Goal: Task Accomplishment & Management: Manage account settings

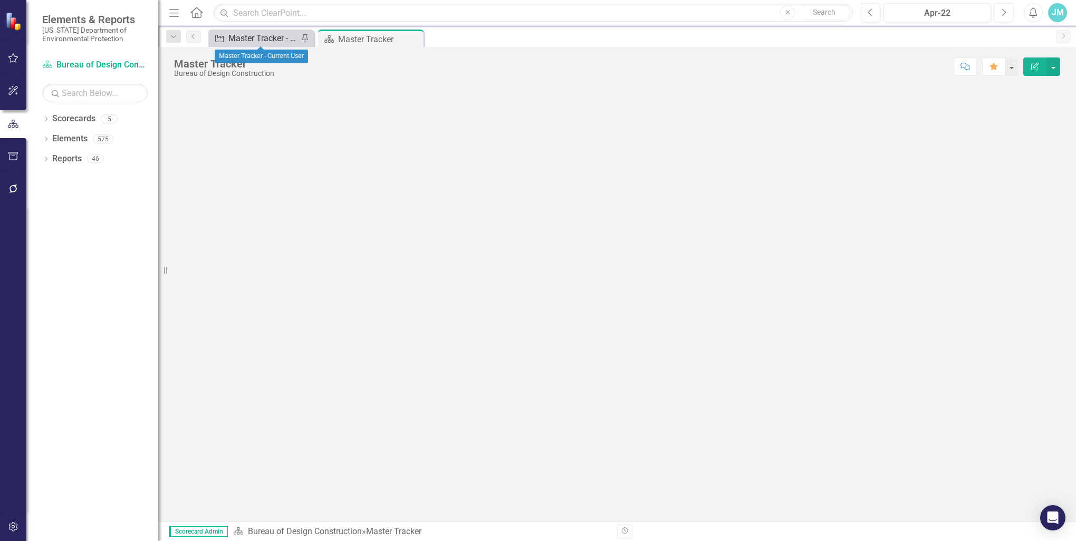
click at [252, 40] on div "Master Tracker - Current User" at bounding box center [263, 38] width 70 height 13
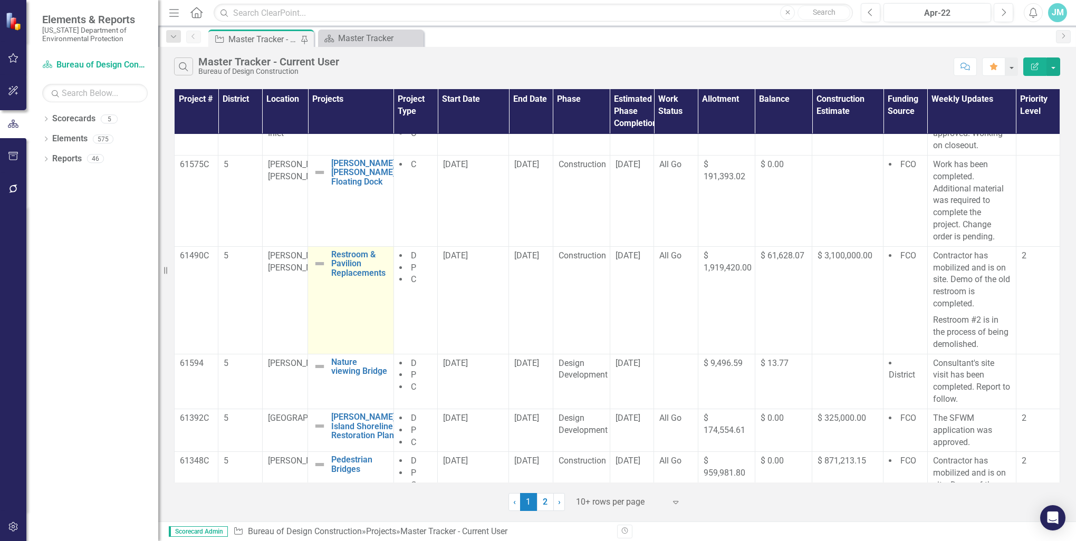
scroll to position [264, 0]
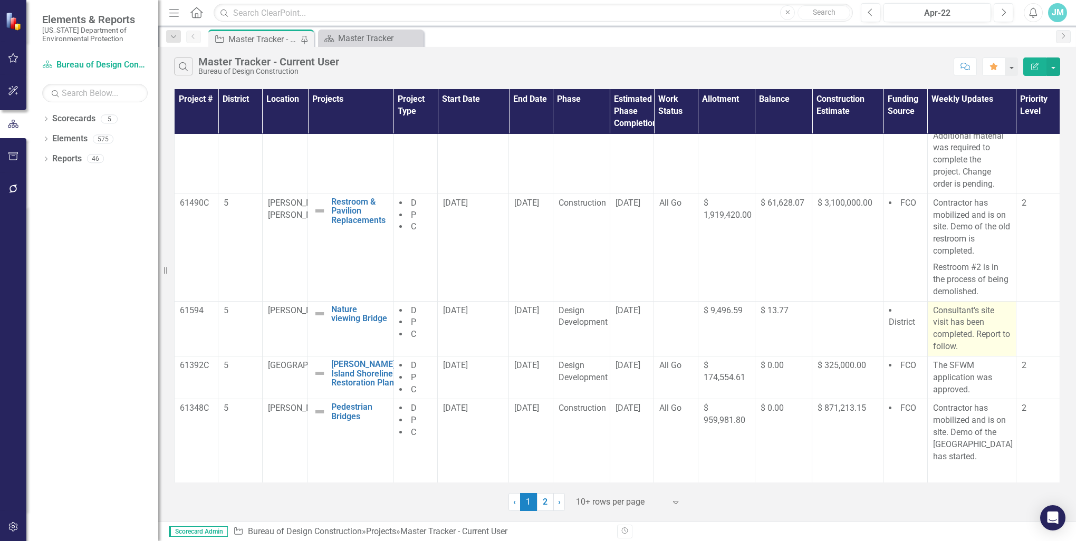
click at [970, 334] on p "Consultant's site visit has been completed. Report to follow." at bounding box center [972, 329] width 78 height 48
click at [965, 318] on p "Consultant's site visit has been completed. Report to follow." at bounding box center [972, 329] width 78 height 48
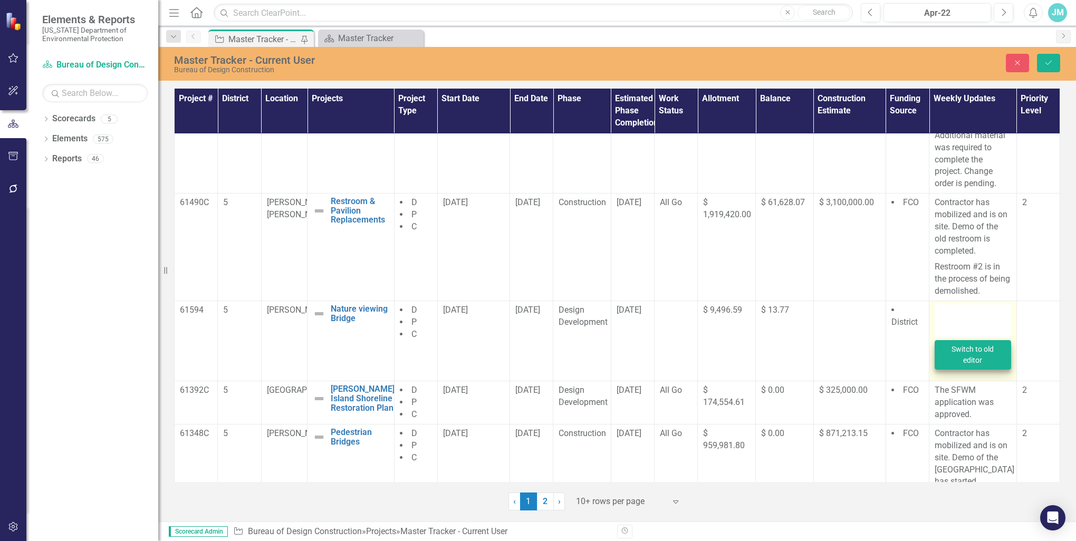
type textarea "<p>Consultant's site visit has been completed. Report to follow.&nbsp;&nbsp;</p>"
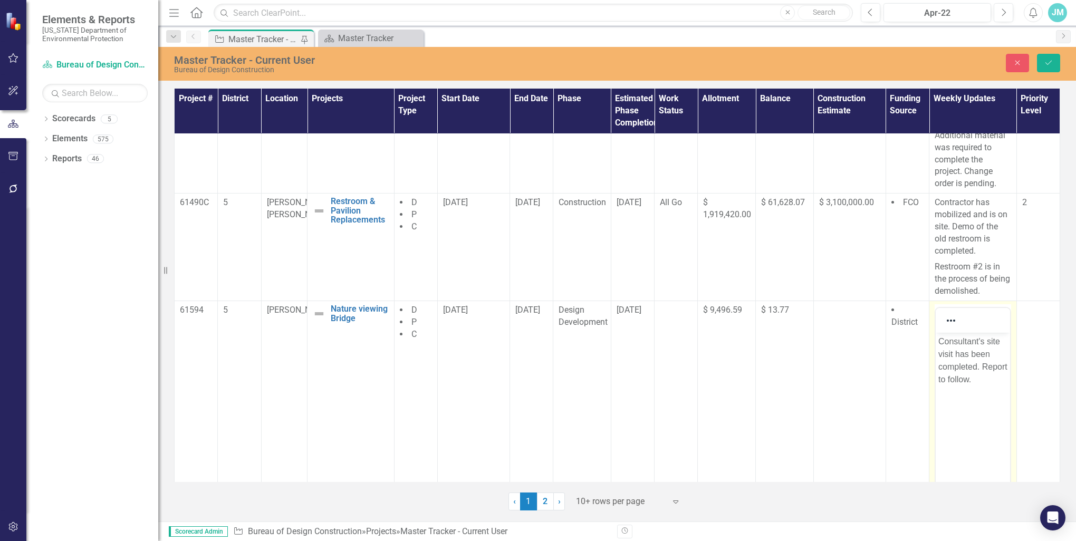
scroll to position [369, 0]
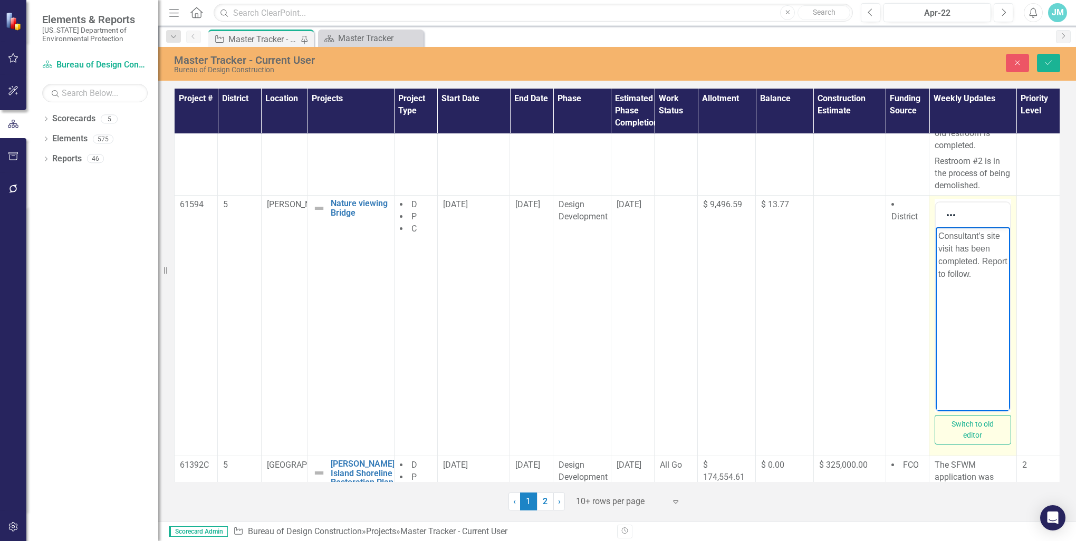
click at [982, 261] on p "Consultant's site visit has been completed. Report to follow." at bounding box center [973, 255] width 69 height 51
click at [941, 235] on p "Report to follow." at bounding box center [973, 236] width 69 height 13
click at [1001, 235] on p "Report to follow." at bounding box center [973, 236] width 69 height 13
click at [1047, 63] on icon "submit" at bounding box center [1049, 63] width 6 height 4
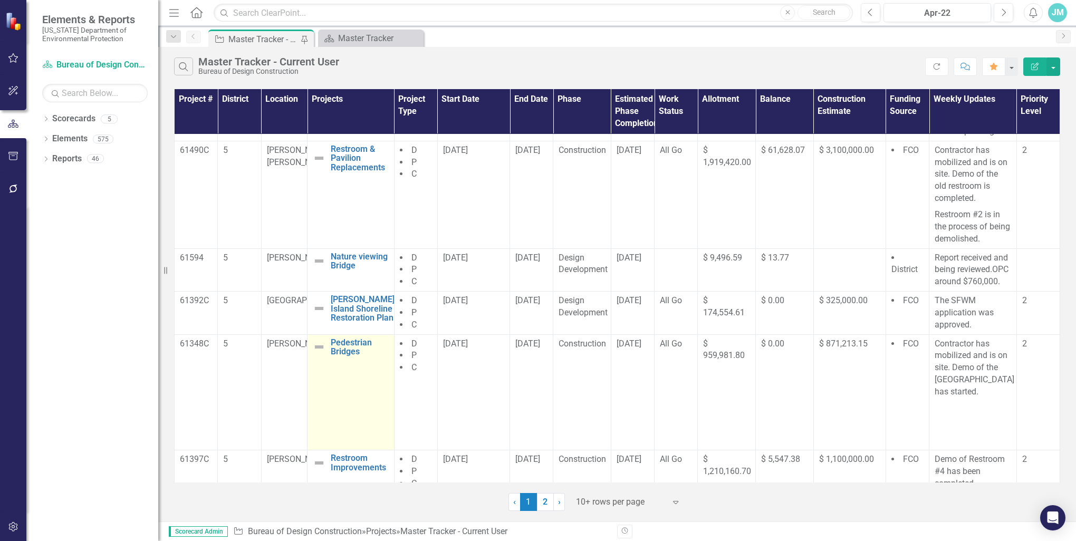
scroll to position [363, 0]
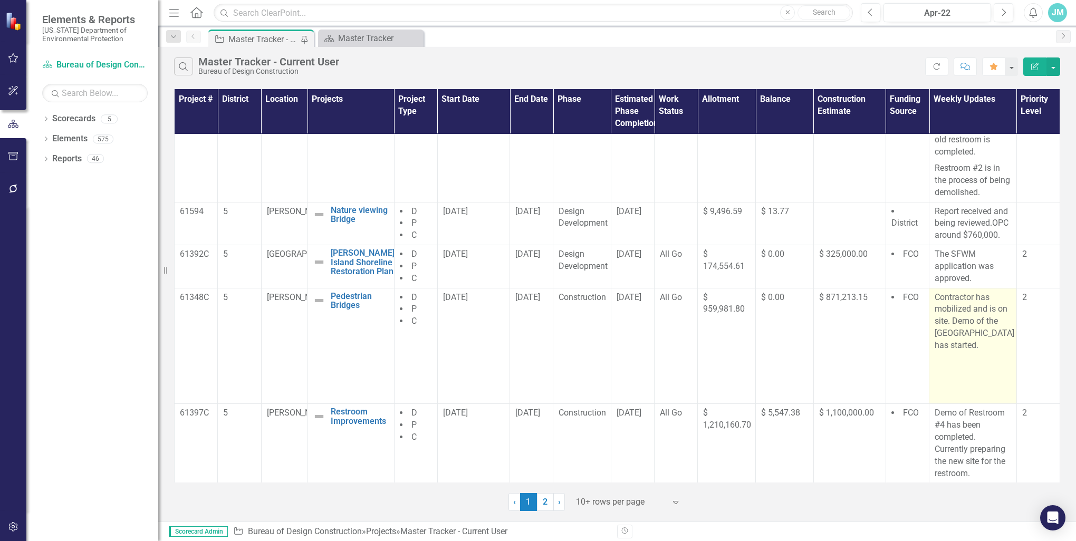
click at [969, 347] on p "Contractor has mobilized and is on site. Demo of the [GEOGRAPHIC_DATA] has star…" at bounding box center [973, 323] width 77 height 62
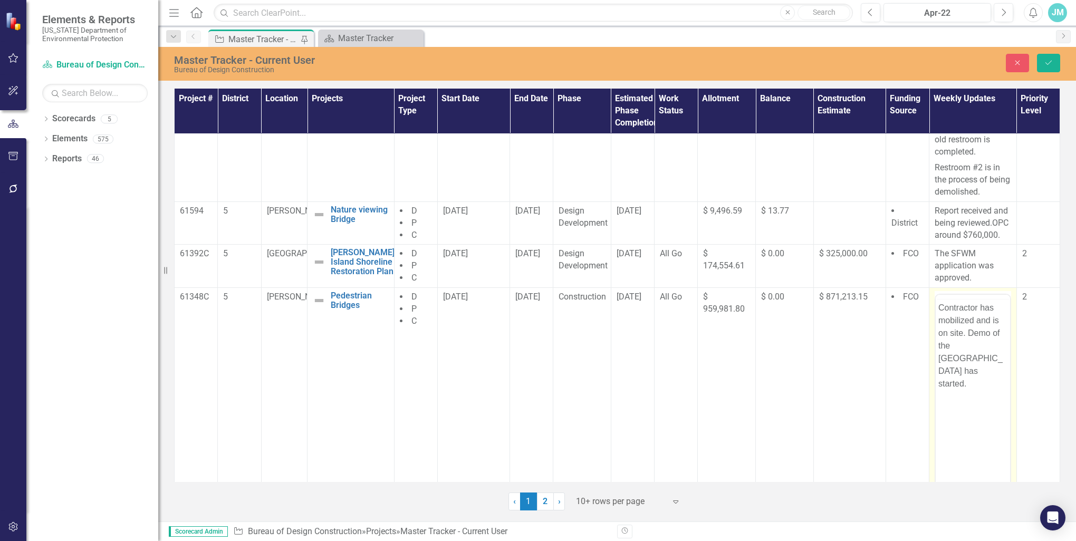
scroll to position [0, 0]
click at [985, 381] on p "Contractor has mobilized and is on site. Demo of the [GEOGRAPHIC_DATA] has star…" at bounding box center [973, 366] width 69 height 89
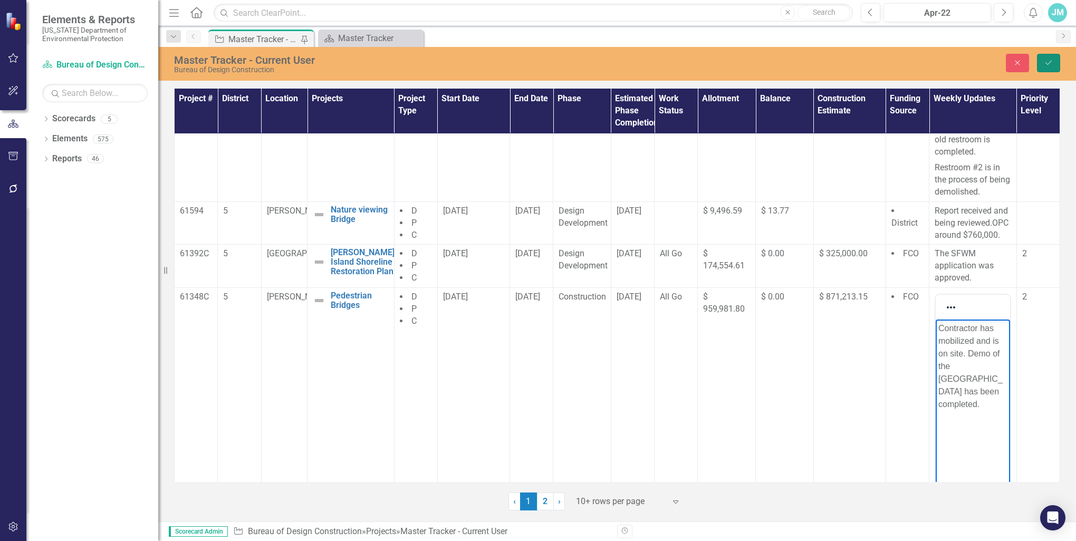
click at [1050, 66] on button "Save" at bounding box center [1048, 63] width 23 height 18
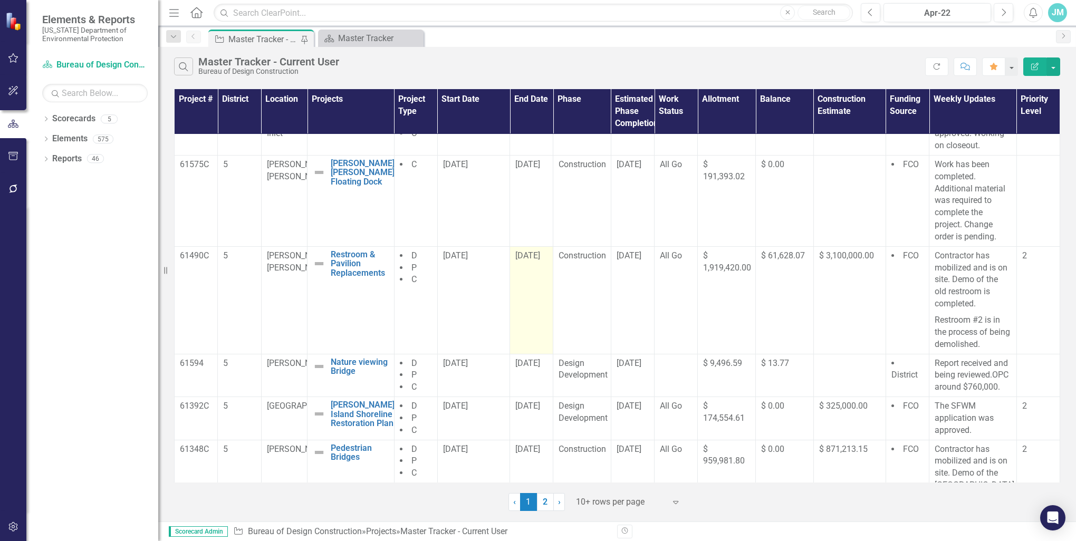
scroll to position [363, 0]
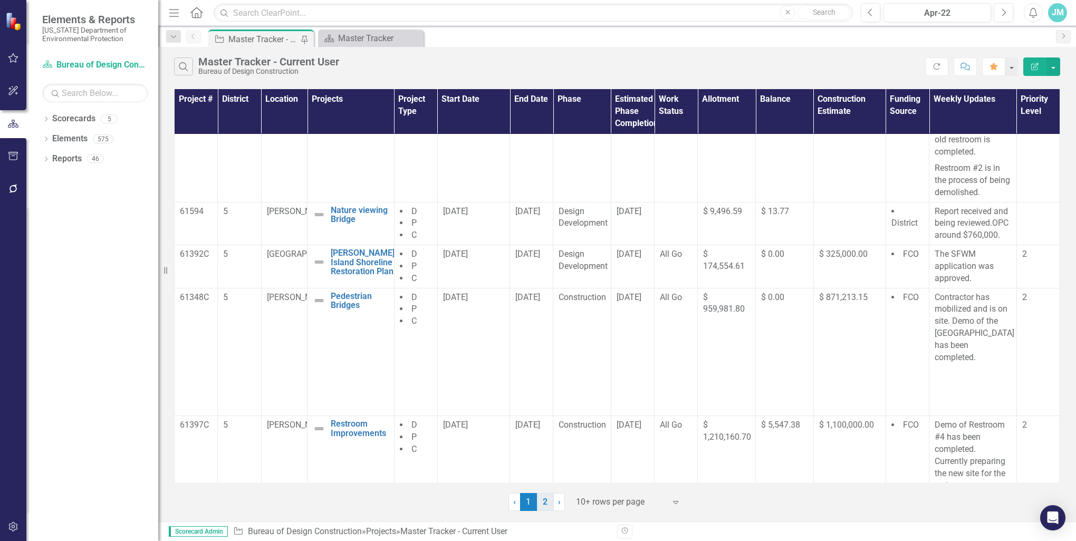
click at [546, 501] on link "2" at bounding box center [545, 502] width 17 height 18
